Goal: Task Accomplishment & Management: Complete application form

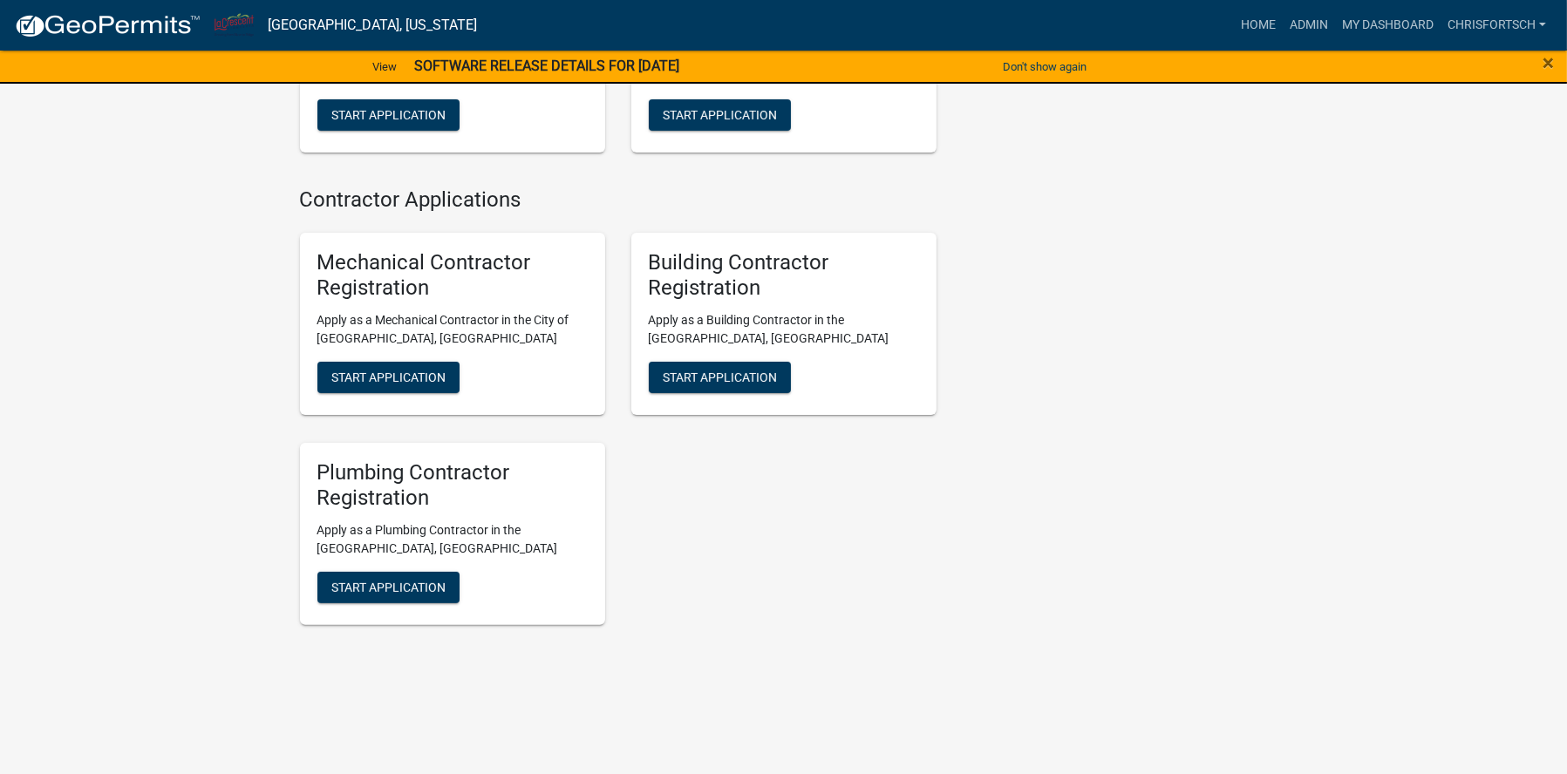
scroll to position [265, 0]
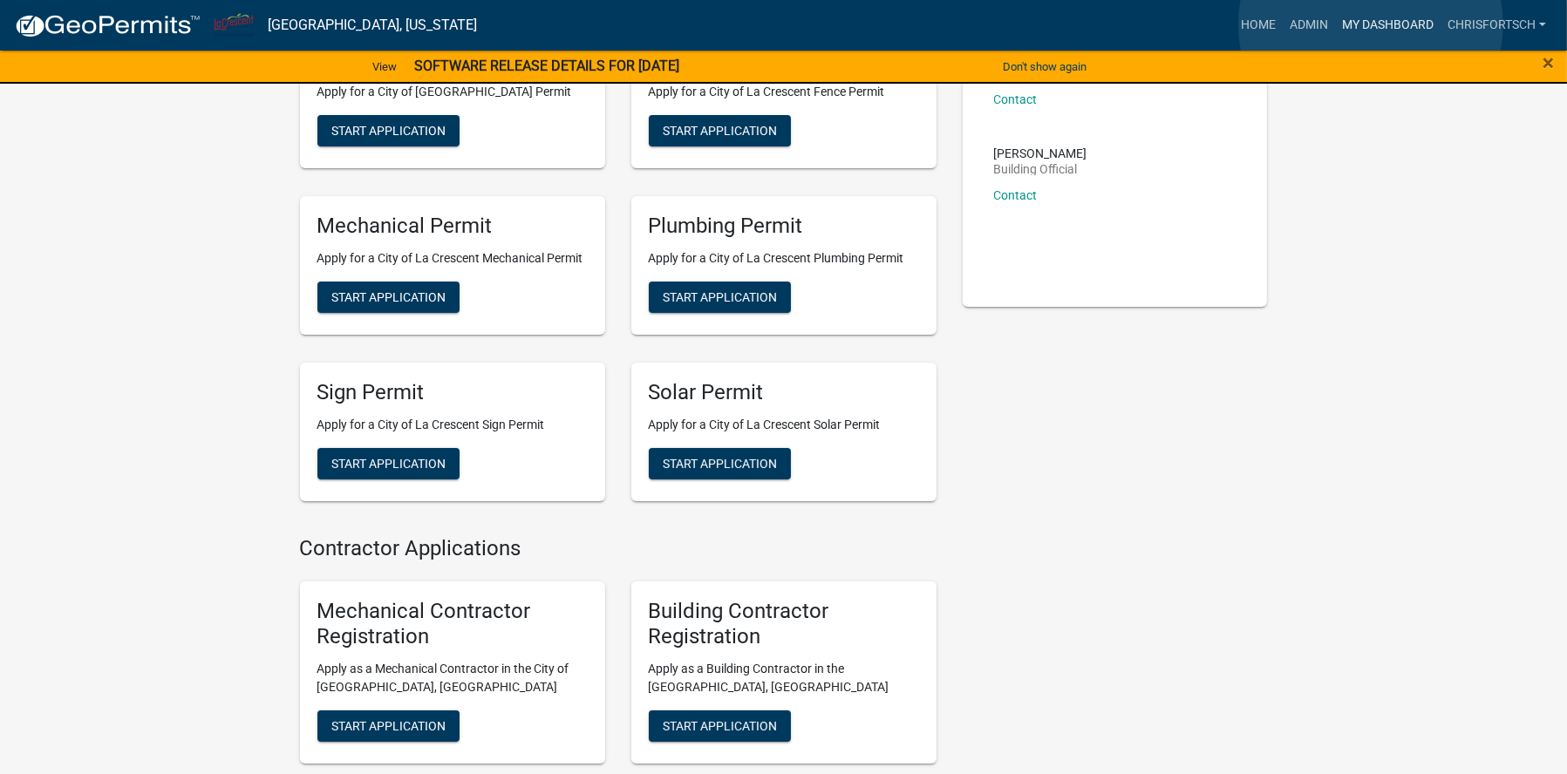
click at [1371, 25] on link "My Dashboard" at bounding box center [1387, 25] width 105 height 33
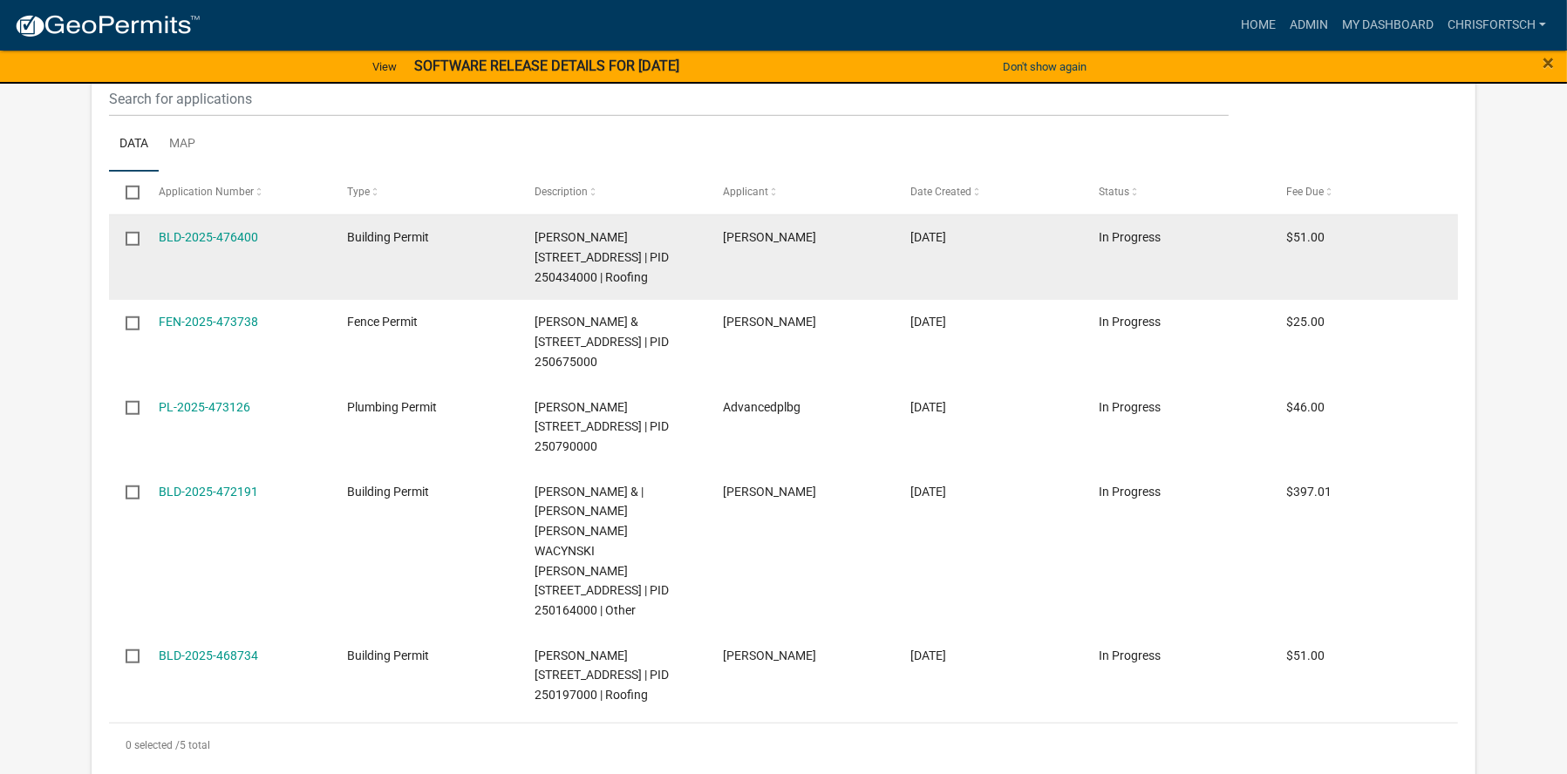
scroll to position [1960, 0]
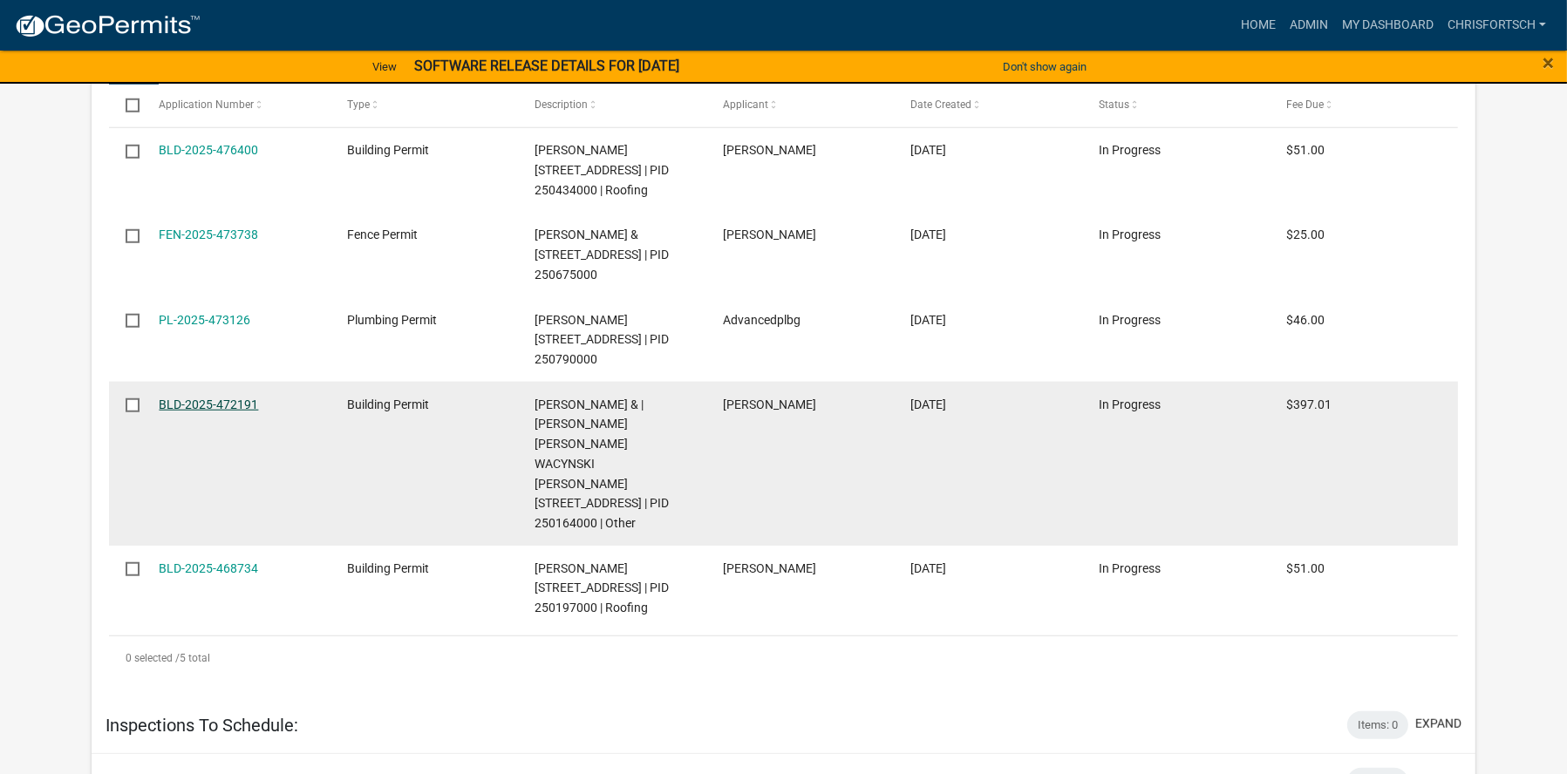
click at [203, 412] on link "BLD-2025-472191" at bounding box center [208, 405] width 99 height 14
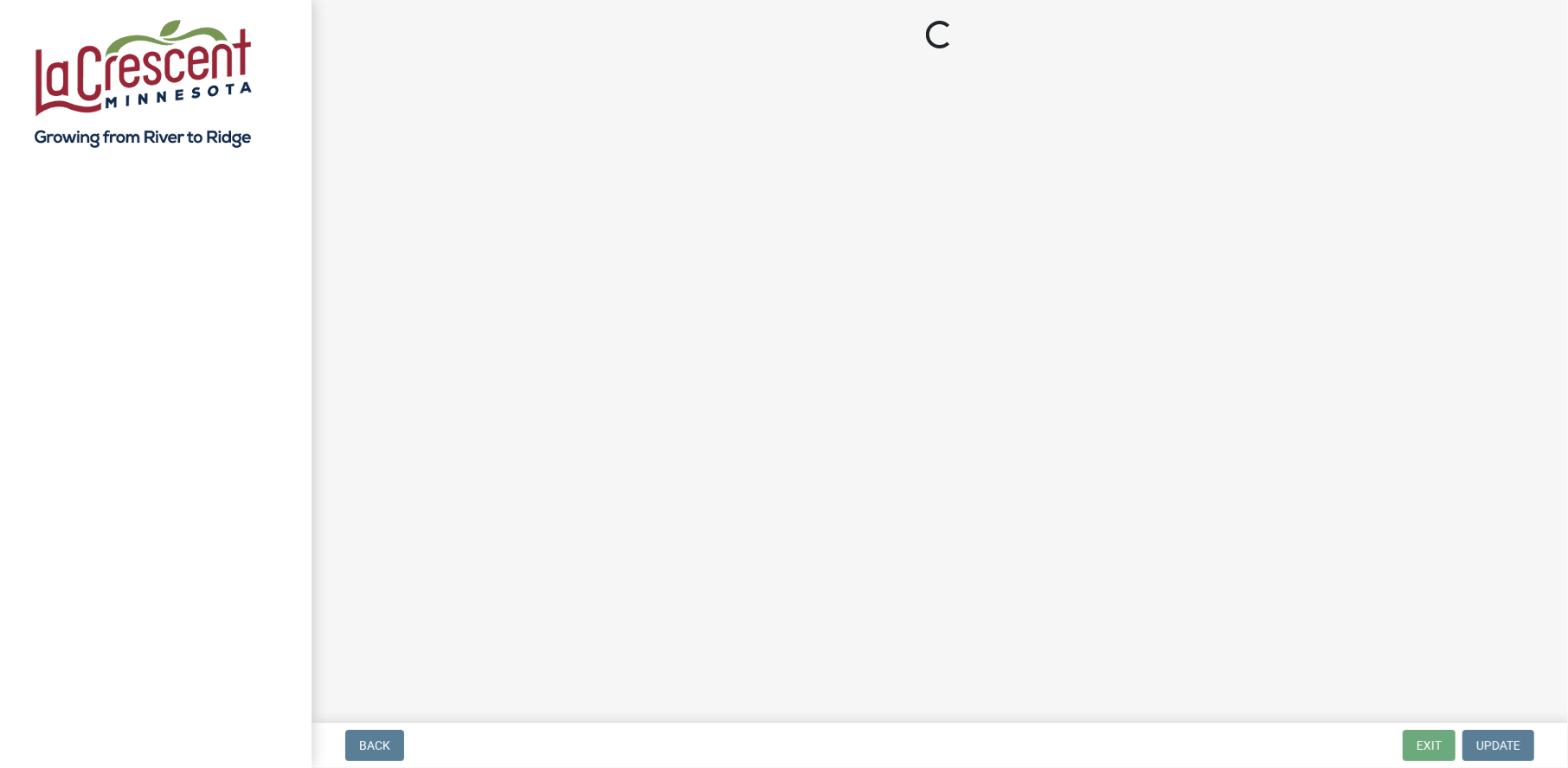
select select "3: 3"
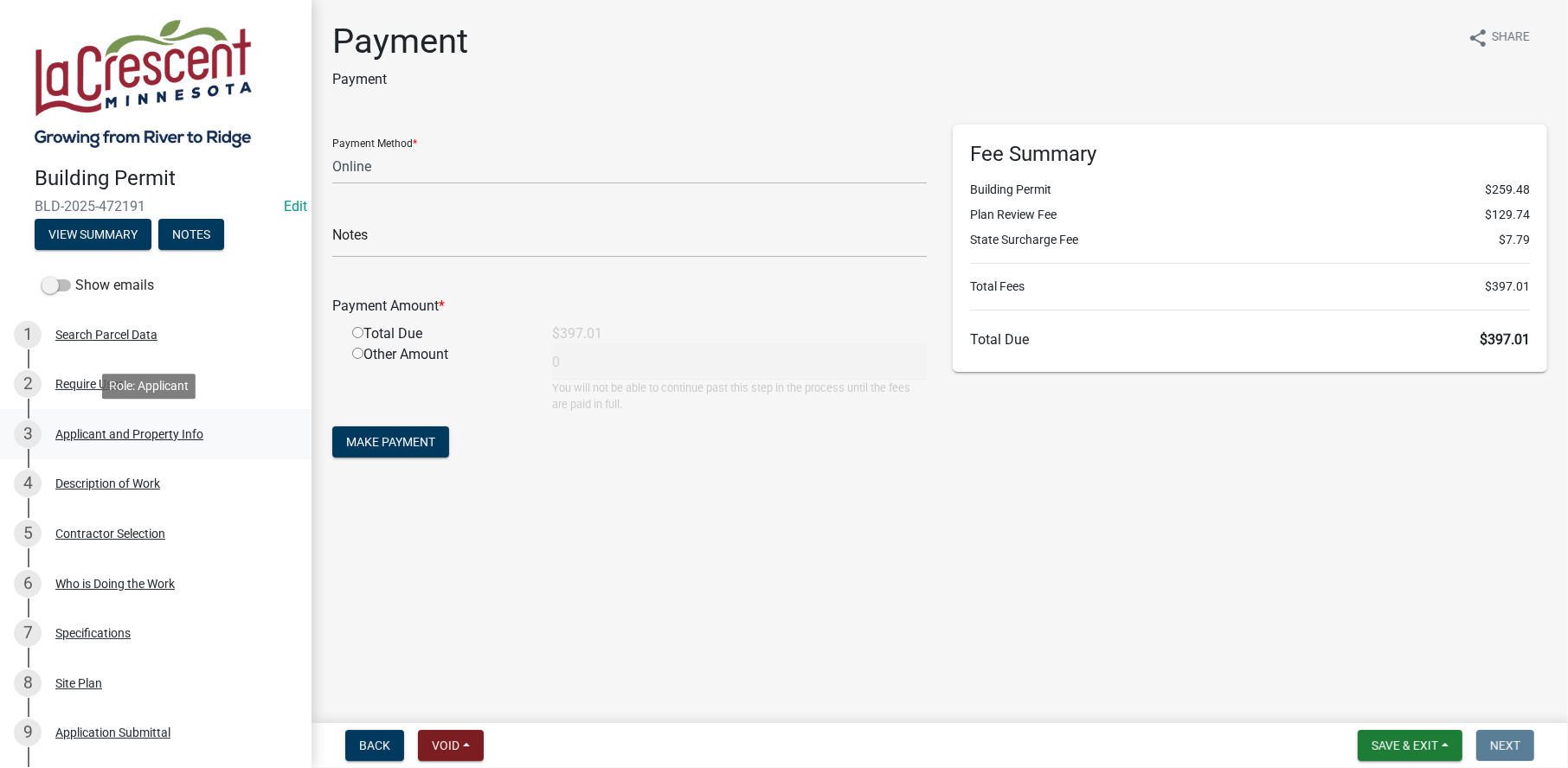
click at [98, 437] on div "Applicant and Property Info" at bounding box center [129, 435] width 148 height 12
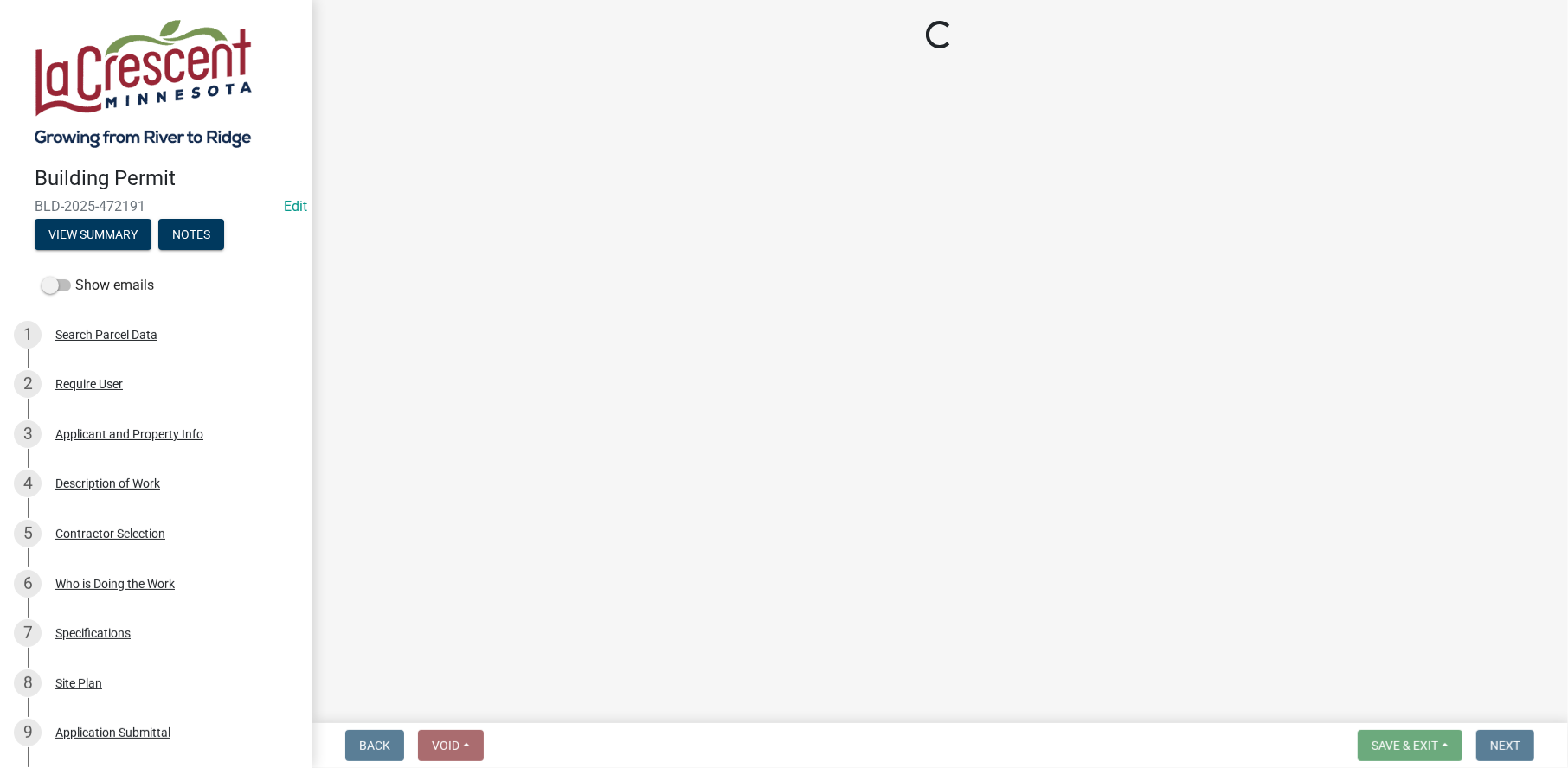
select select "e838c9e2-1e6e-4405-bddc-a3335cd38b08"
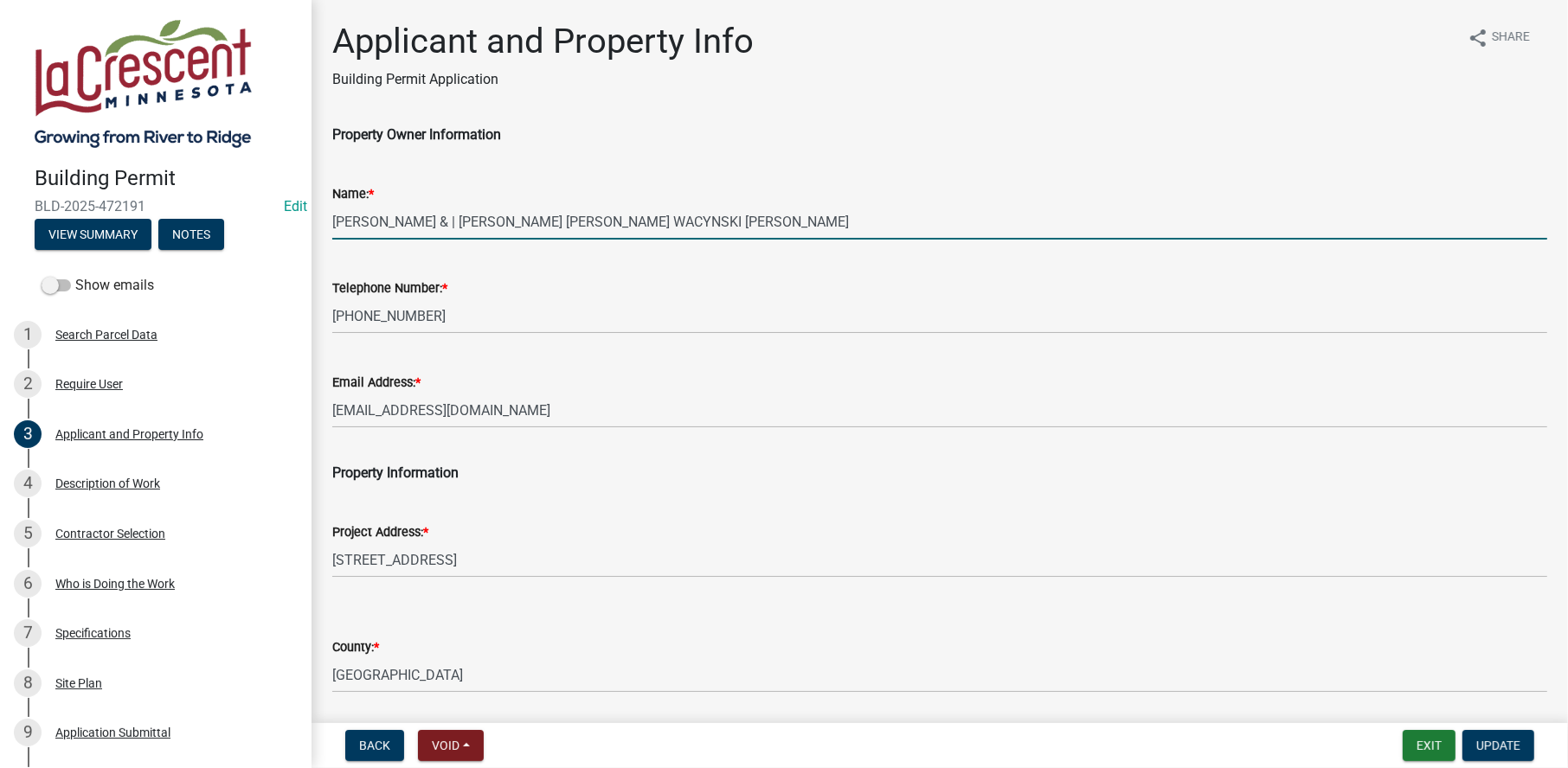
click at [597, 233] on input "WIEGERT,NICKOLAS & | KAYLA RENEE WACYNSKI GRIMES" at bounding box center [940, 222] width 1215 height 36
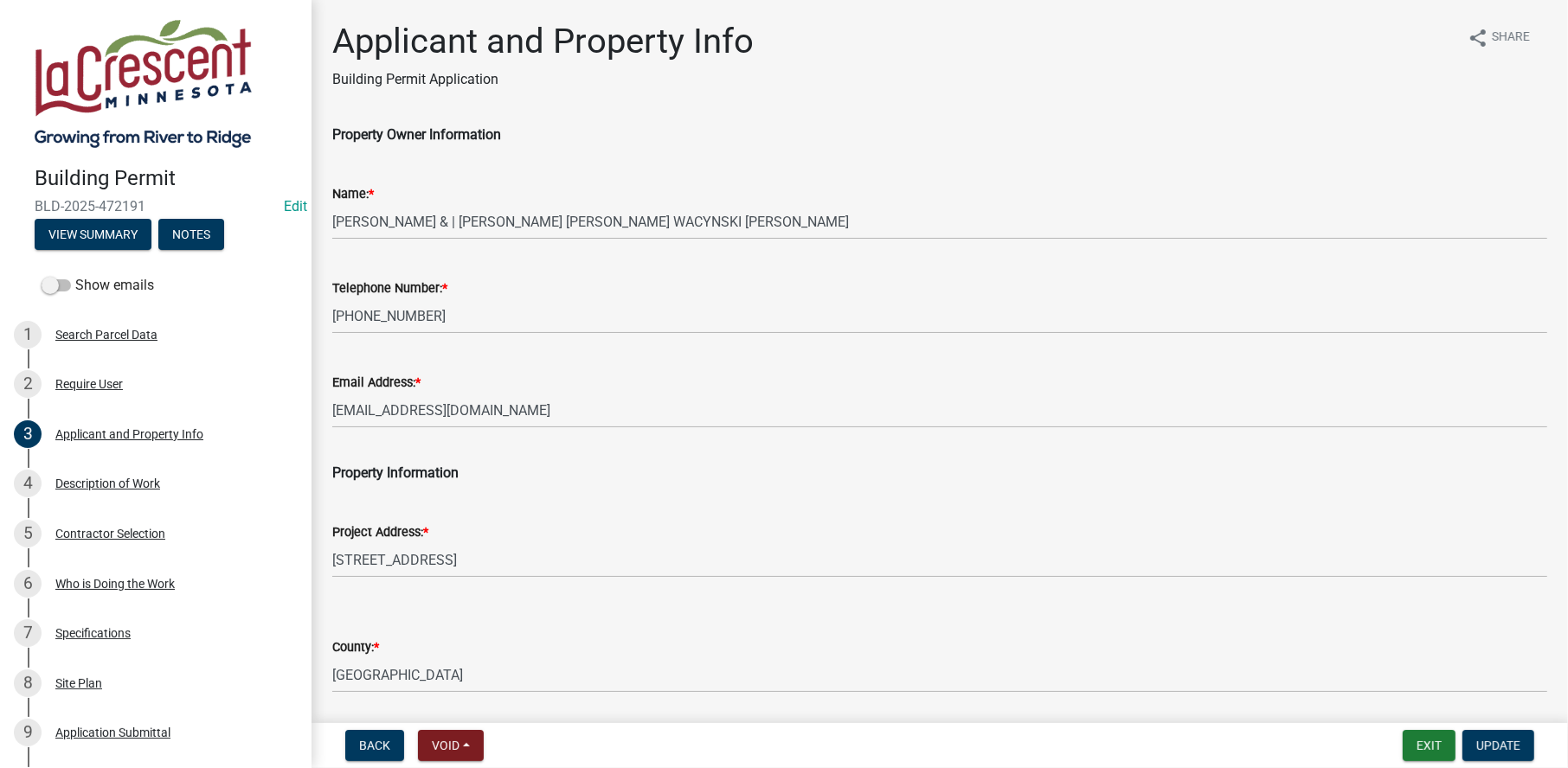
click at [330, 219] on div "Name: * WIEGERT,NICKOLAS & | KAYLA RENEE WACYNSKI GRIMES" at bounding box center [940, 198] width 1241 height 80
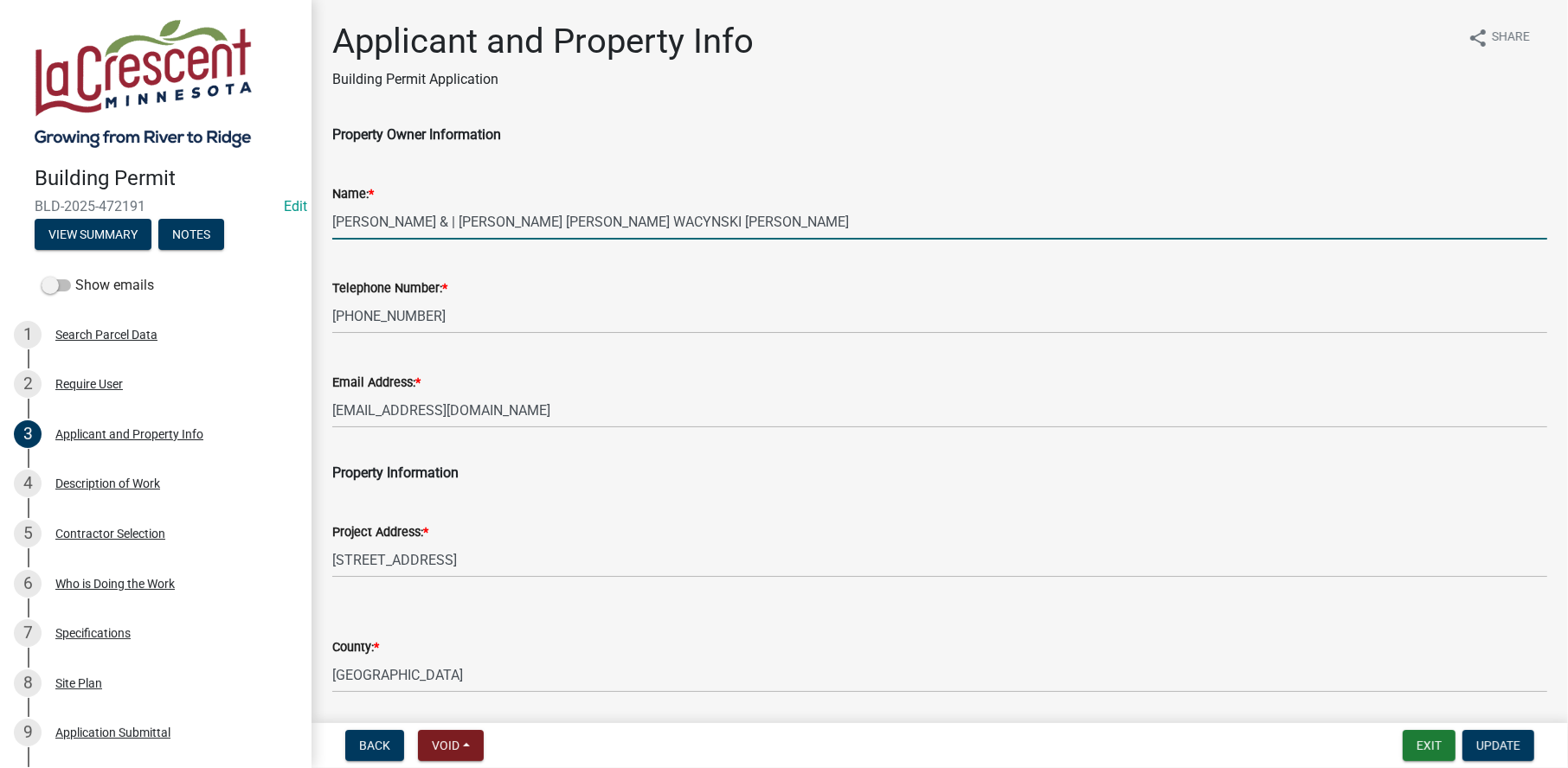
click at [719, 217] on input "WIEGERT,NICKOLAS & | KAYLA RENEE WACYNSKI GRIMES" at bounding box center [940, 222] width 1215 height 36
click at [639, 212] on input "WIEGERT,NICKOLAS & | KAYLA RENEE WACYNSKI GRIMES" at bounding box center [940, 222] width 1215 height 36
drag, startPoint x: 567, startPoint y: 216, endPoint x: 518, endPoint y: 222, distance: 49.4
click at [518, 222] on input "WIEGERT,NICKOLAS & | KAYLA RENEE WACYNSKI GRIMES" at bounding box center [940, 222] width 1215 height 36
click at [681, 216] on input "WIEGERT,NICKOLAS & | KAYLA WACYNSKI GRIMES" at bounding box center [940, 222] width 1215 height 36
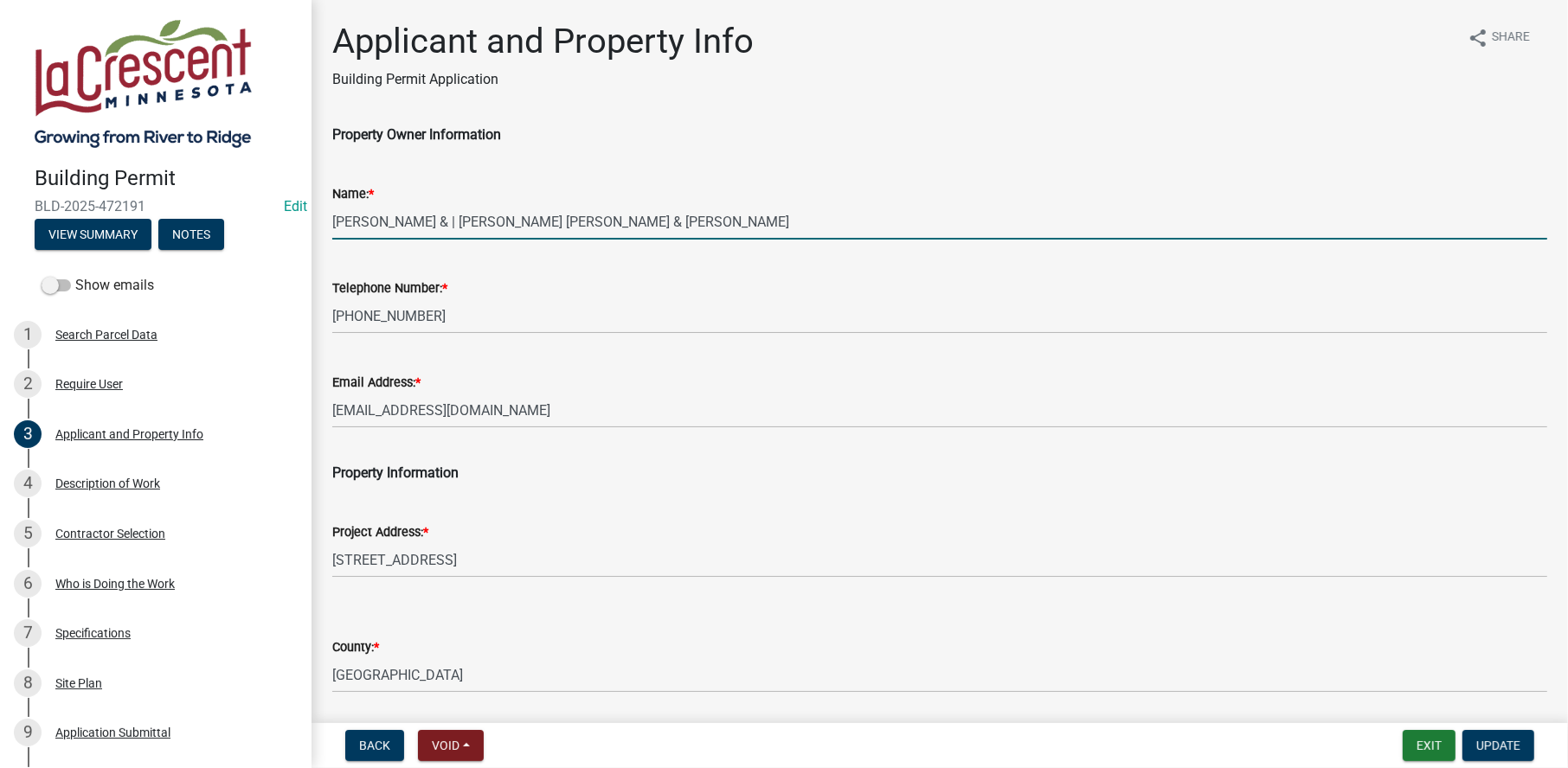
click at [473, 222] on input "WIEGERT,NICKOLAS & | KAYLA WACYNSKI GRIMES & NICKOLAS WIEGERT" at bounding box center [940, 222] width 1215 height 36
drag, startPoint x: 479, startPoint y: 219, endPoint x: 328, endPoint y: 213, distance: 151.1
click at [328, 213] on div "Name: * WIEGERT,NICKOLAS & | KAYLA WACYNSKI GRIMES & NICKOLAS WIEGERT" at bounding box center [940, 198] width 1241 height 80
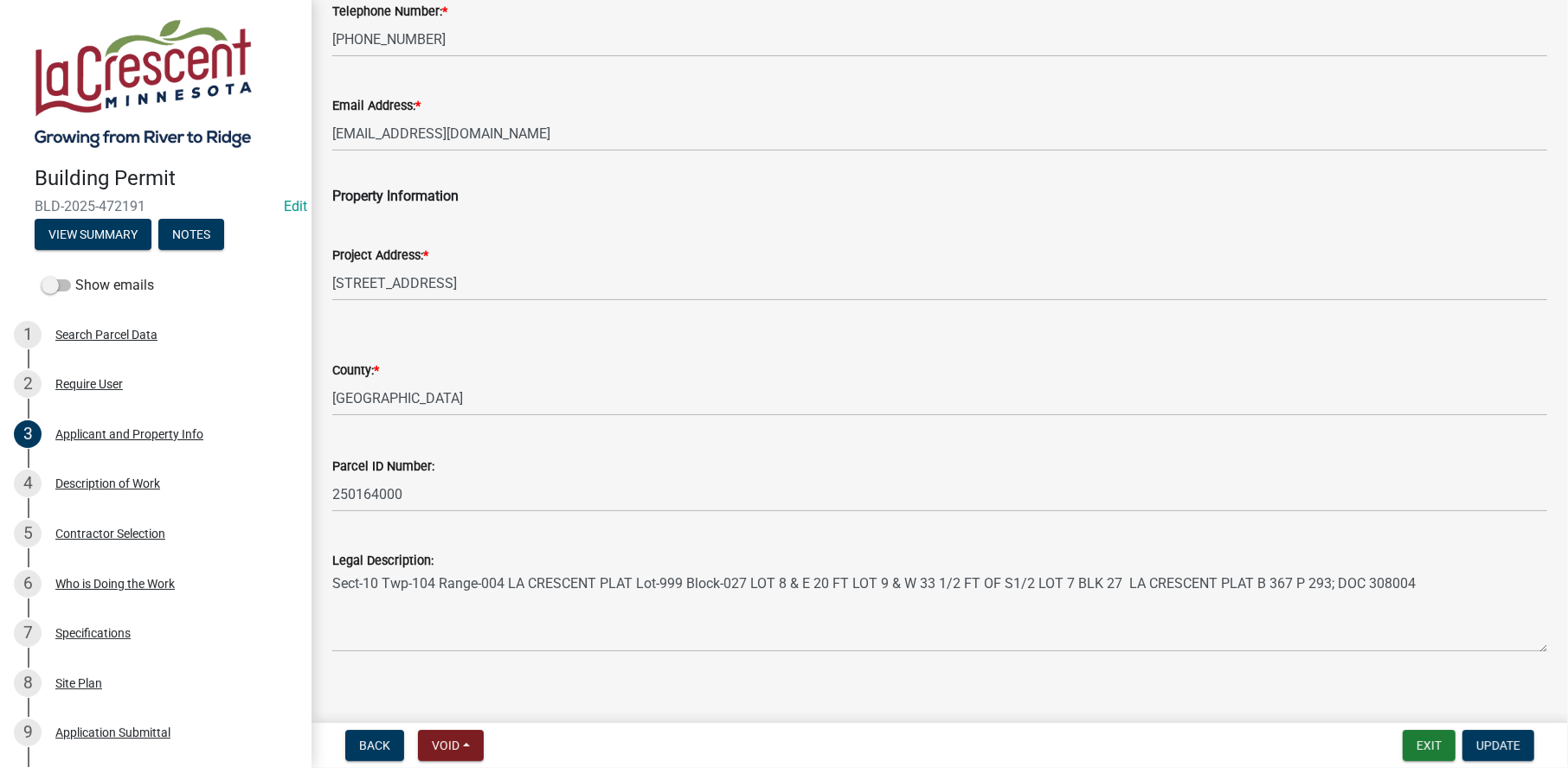
scroll to position [294, 0]
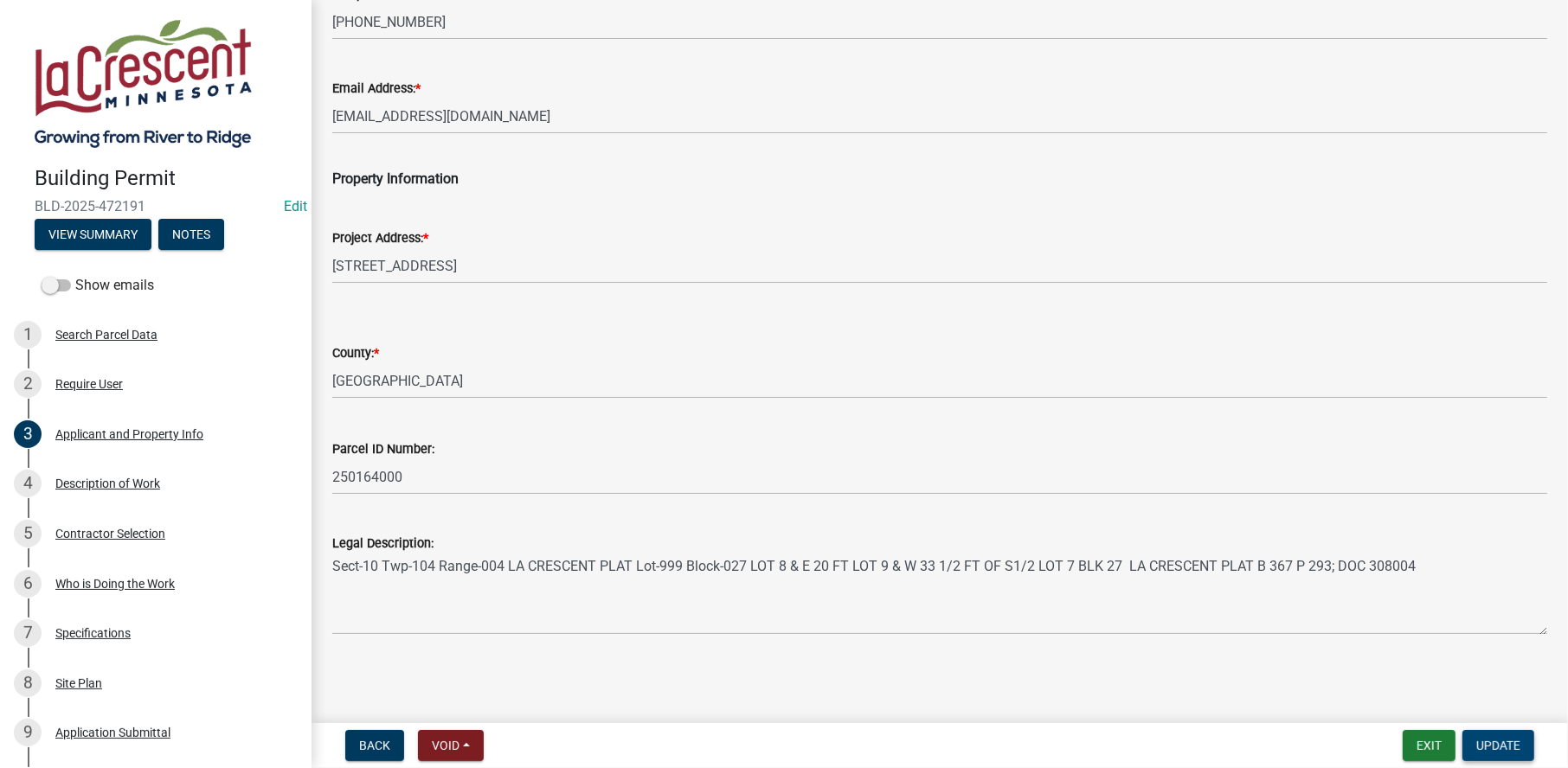
type input "KAYLA WACYNSKI GRIMES & NICKOLAS WIEGERT"
click at [1511, 744] on span "Update" at bounding box center [1498, 746] width 44 height 14
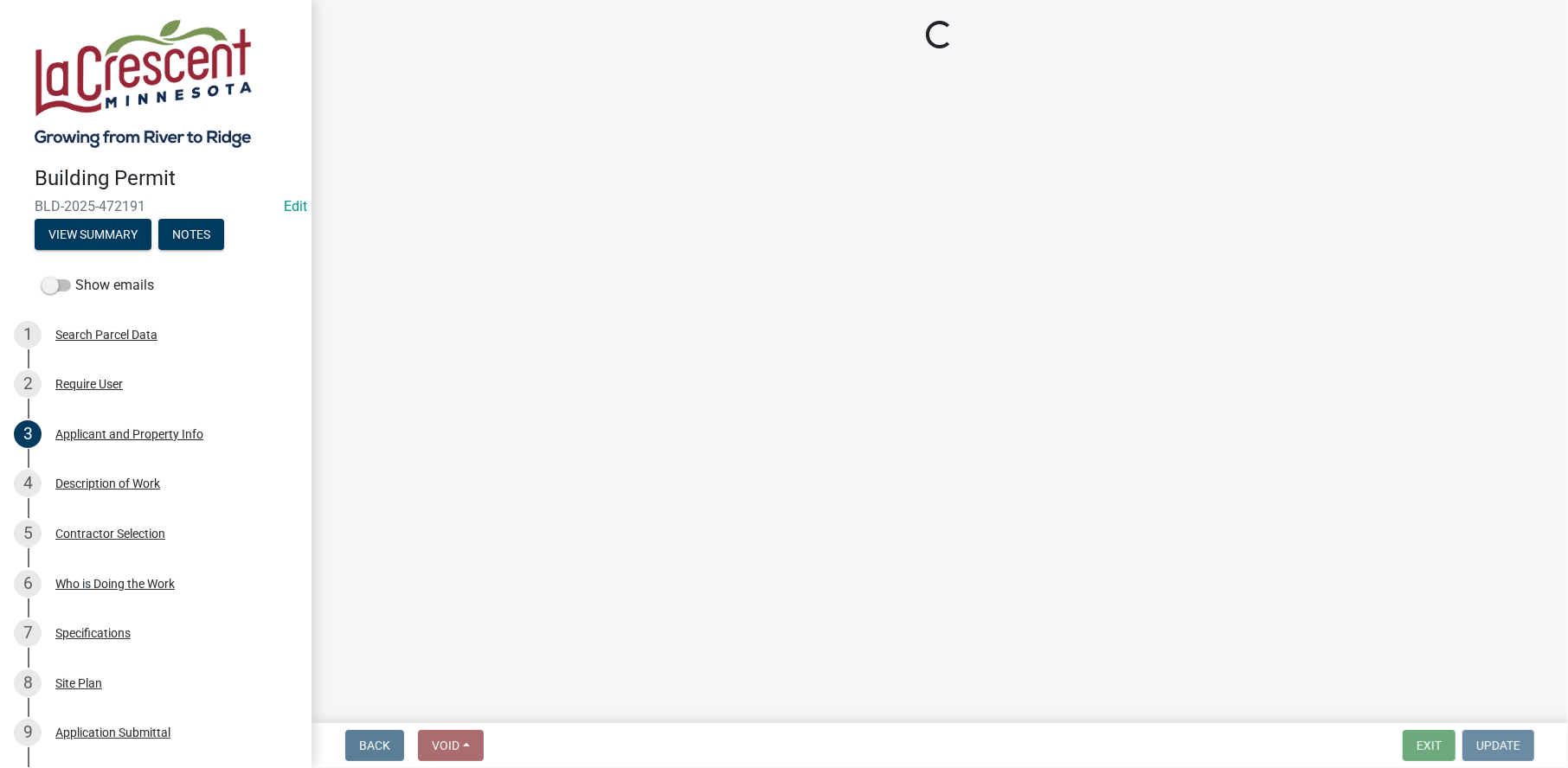
scroll to position [0, 0]
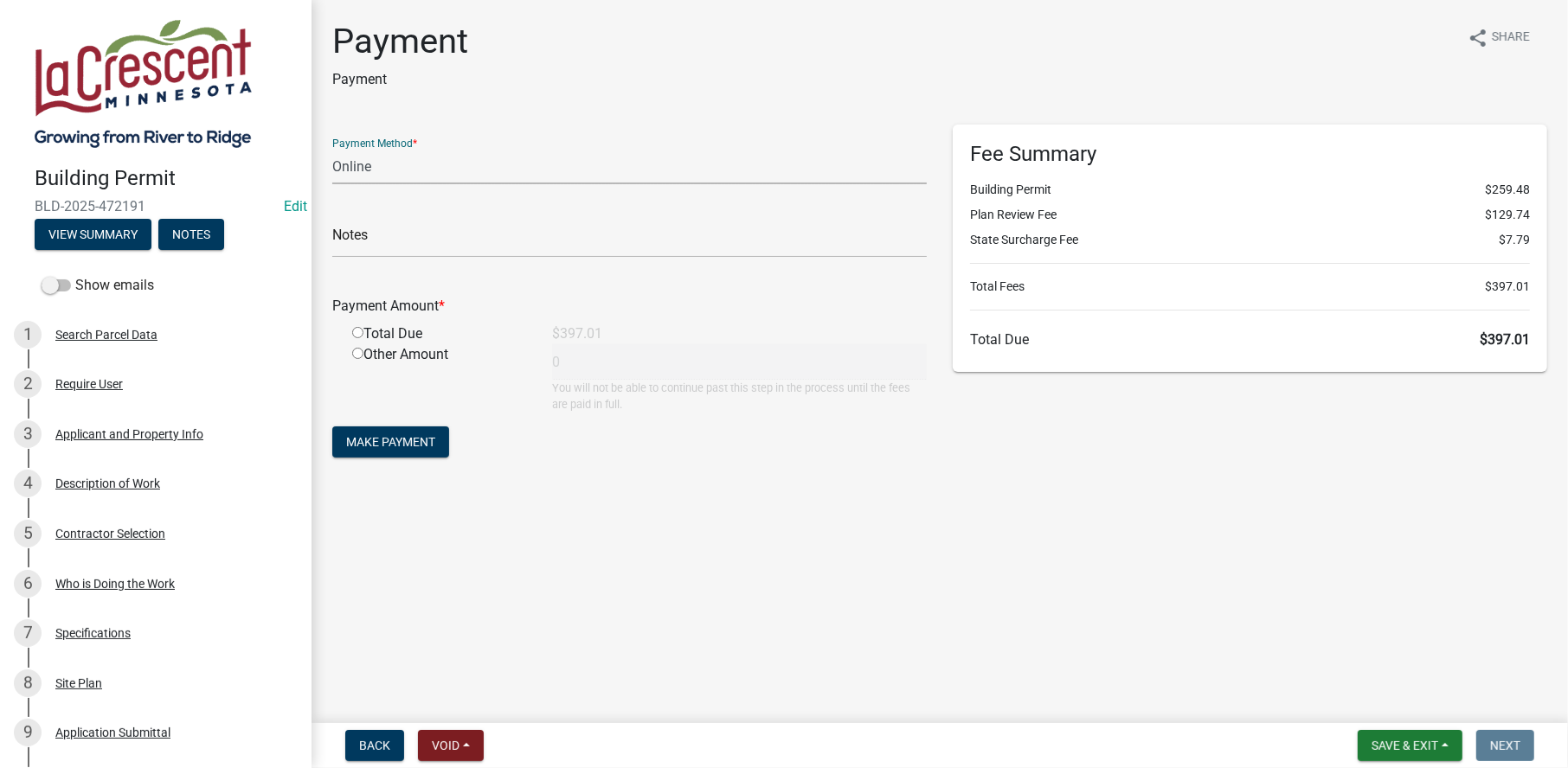
click at [350, 163] on select "Credit Card POS Check Cash Online" at bounding box center [629, 167] width 594 height 36
select select "1: 0"
click at [332, 149] on select "Credit Card POS Check Cash Online" at bounding box center [629, 167] width 594 height 36
click at [360, 237] on input "text" at bounding box center [629, 240] width 594 height 36
type input "7149"
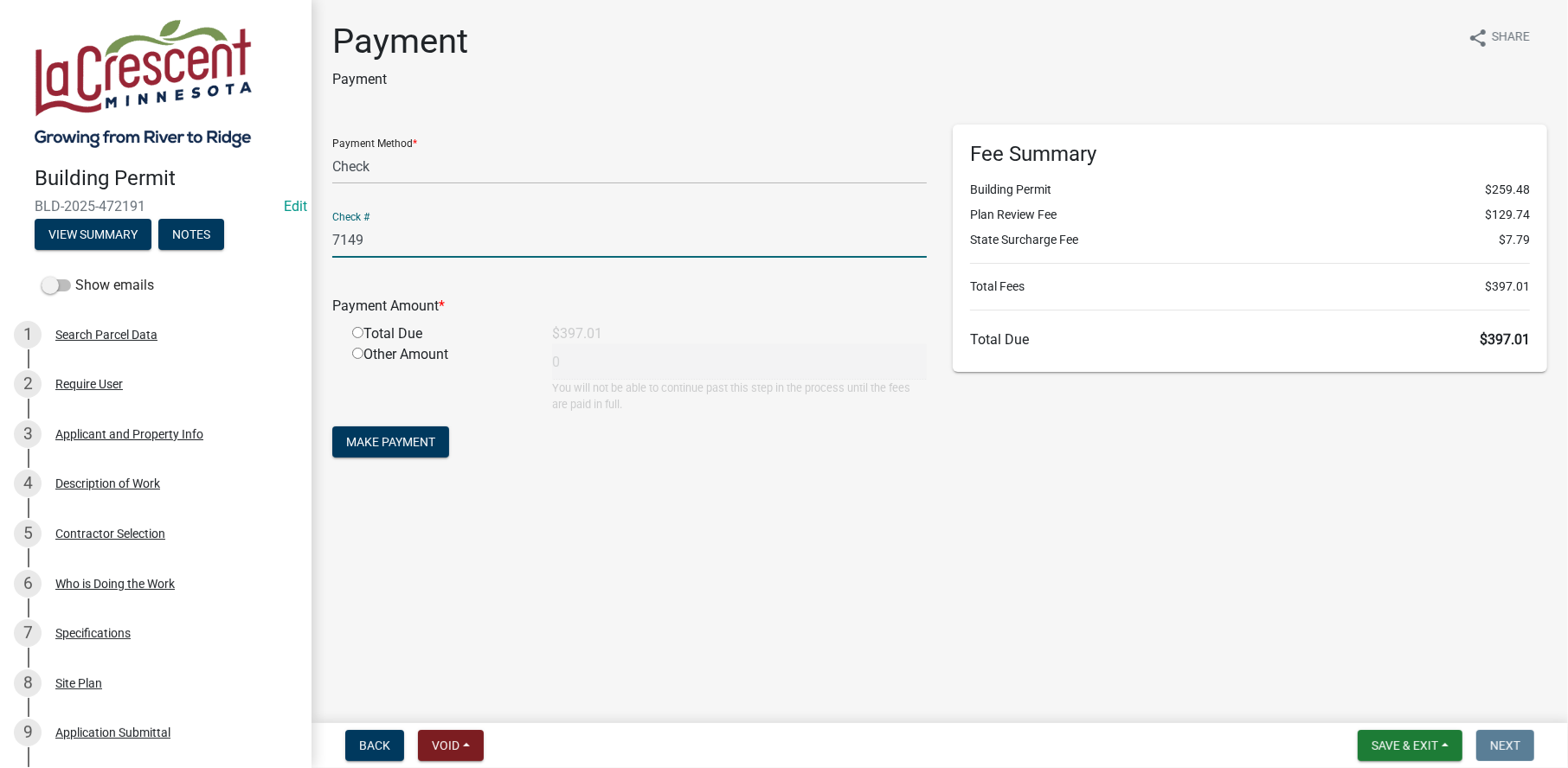
click at [359, 336] on input "radio" at bounding box center [357, 332] width 11 height 11
radio input "true"
type input "397.01"
click at [418, 442] on span "Make Payment" at bounding box center [391, 443] width 89 height 14
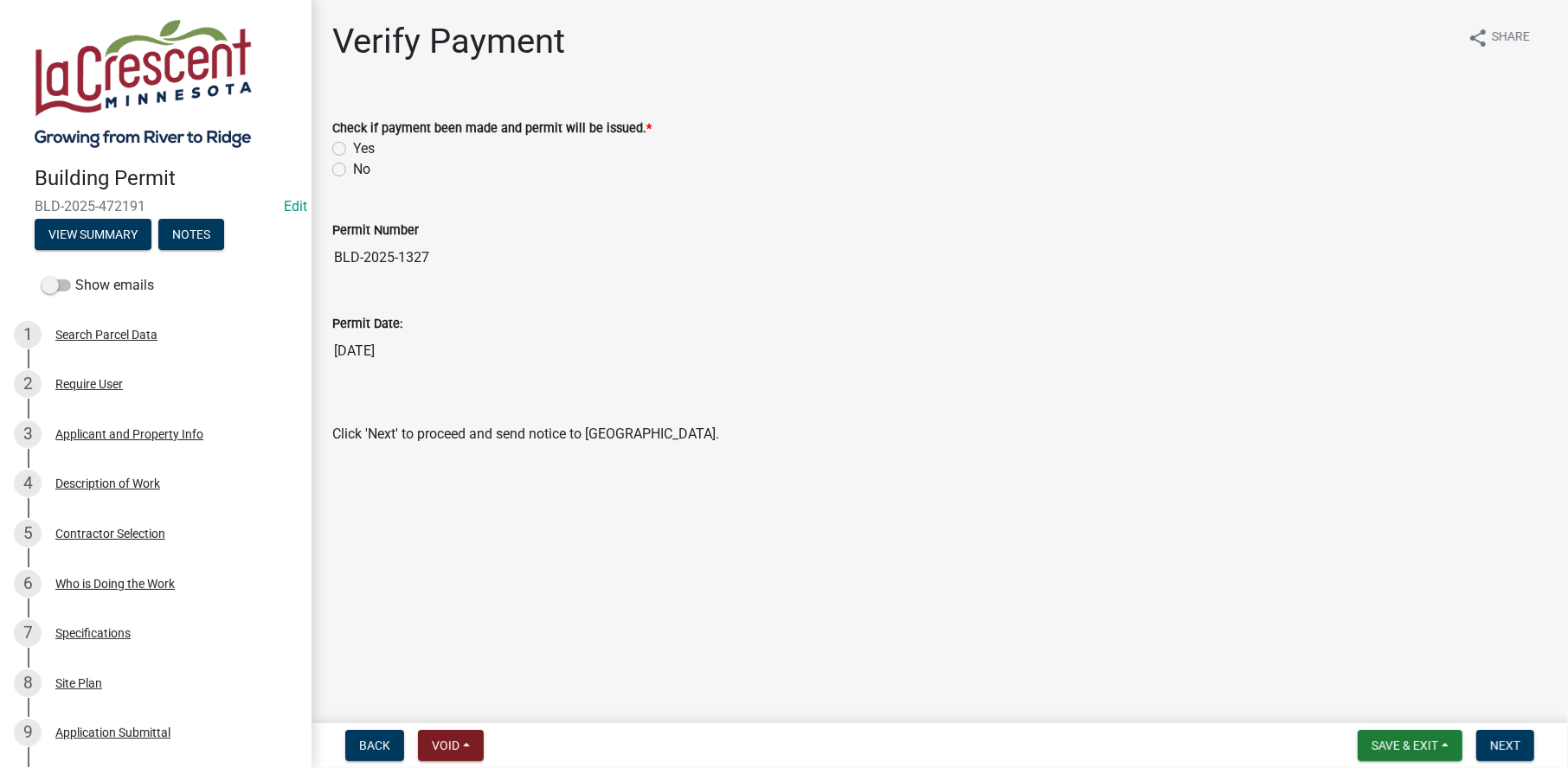
click at [353, 150] on label "Yes" at bounding box center [364, 149] width 22 height 21
click at [353, 150] on input "Yes" at bounding box center [358, 144] width 11 height 11
radio input "true"
click at [1512, 746] on span "Next" at bounding box center [1504, 746] width 31 height 14
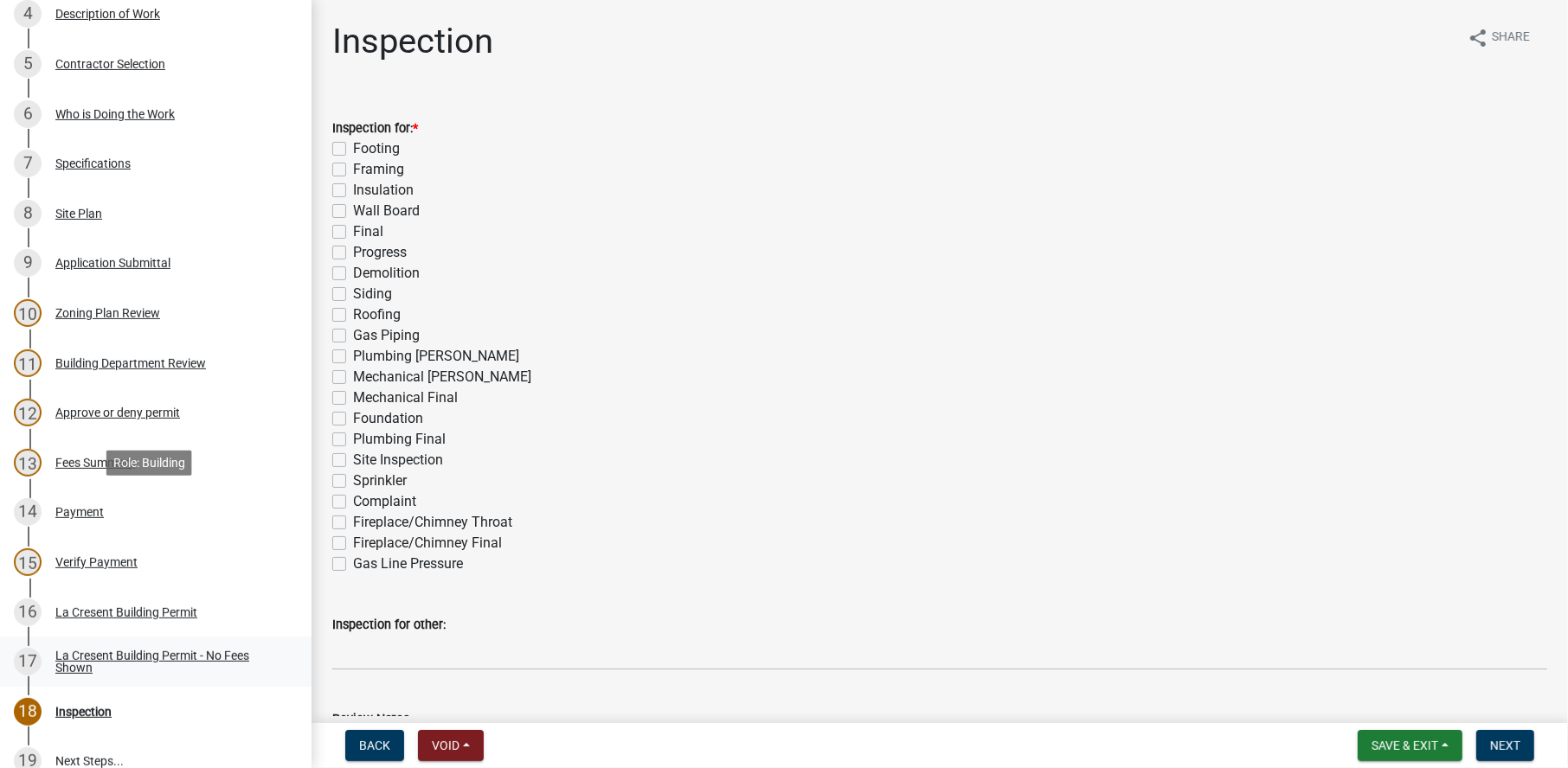
scroll to position [605, 0]
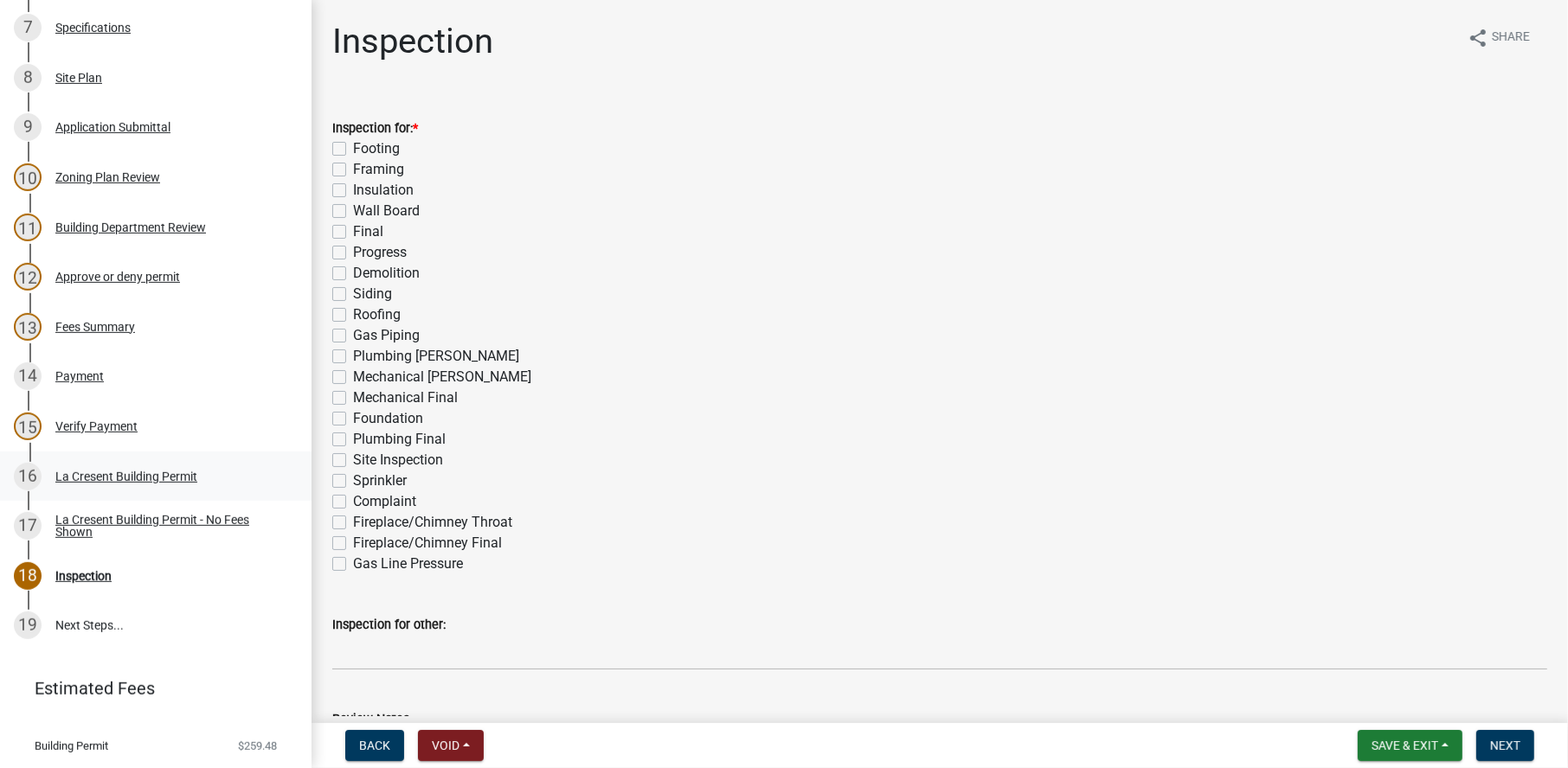
click at [117, 471] on div "La Cresent Building Permit" at bounding box center [126, 476] width 142 height 12
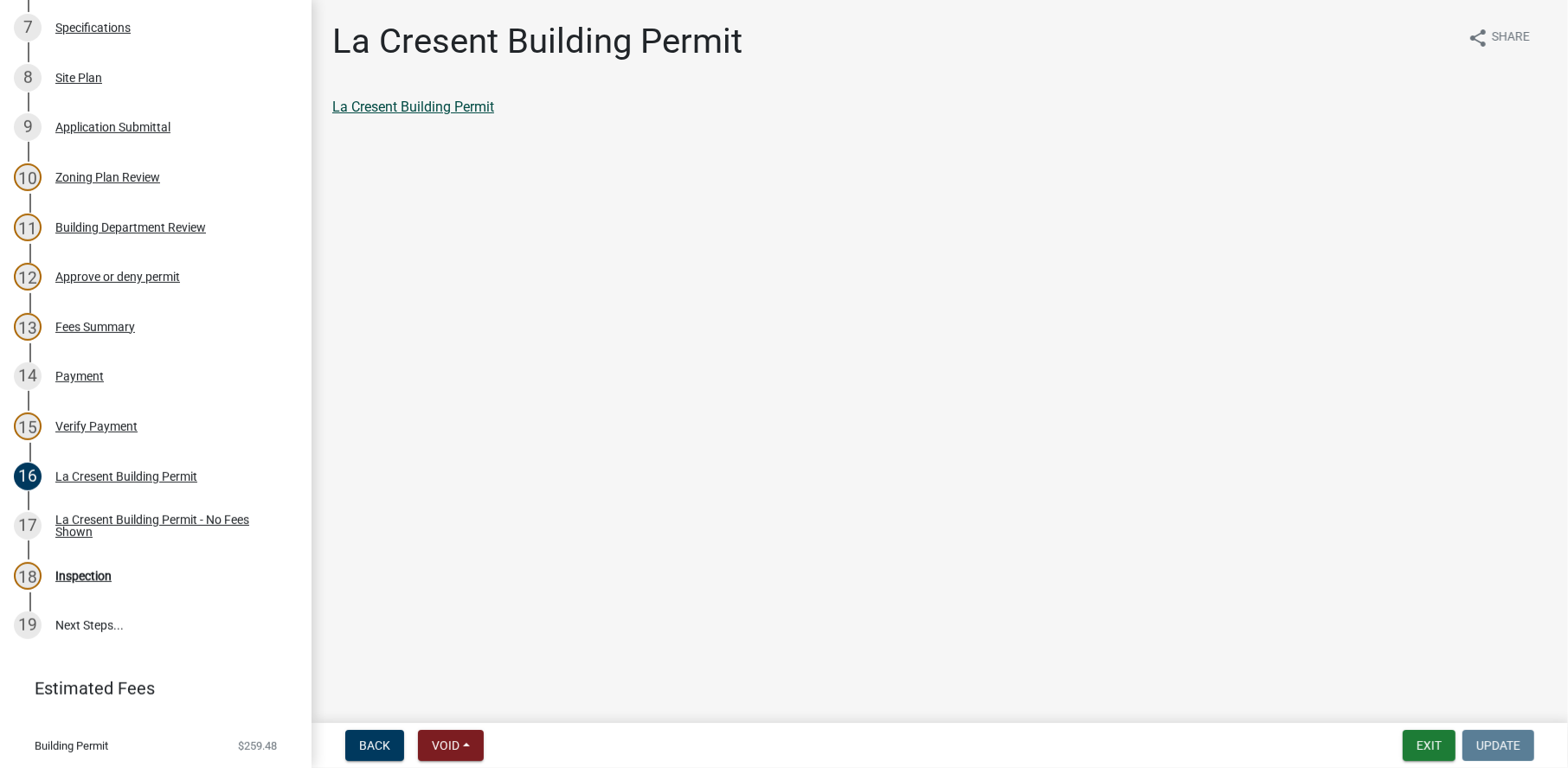
click at [450, 105] on link "La Cresent Building Permit" at bounding box center [413, 106] width 162 height 17
